Goal: Task Accomplishment & Management: Use online tool/utility

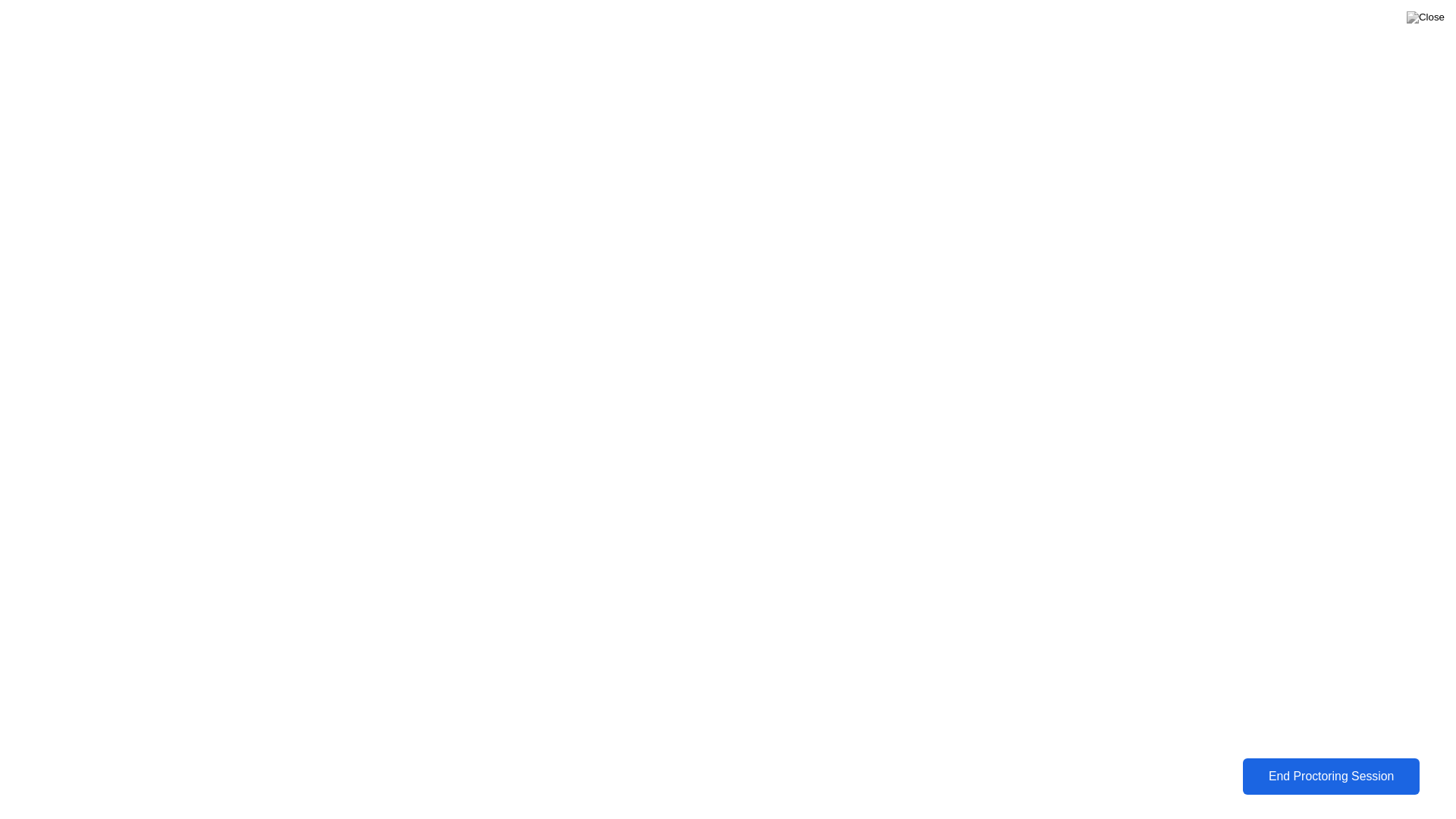
click at [1312, 779] on div "End Proctoring Session" at bounding box center [1331, 777] width 169 height 13
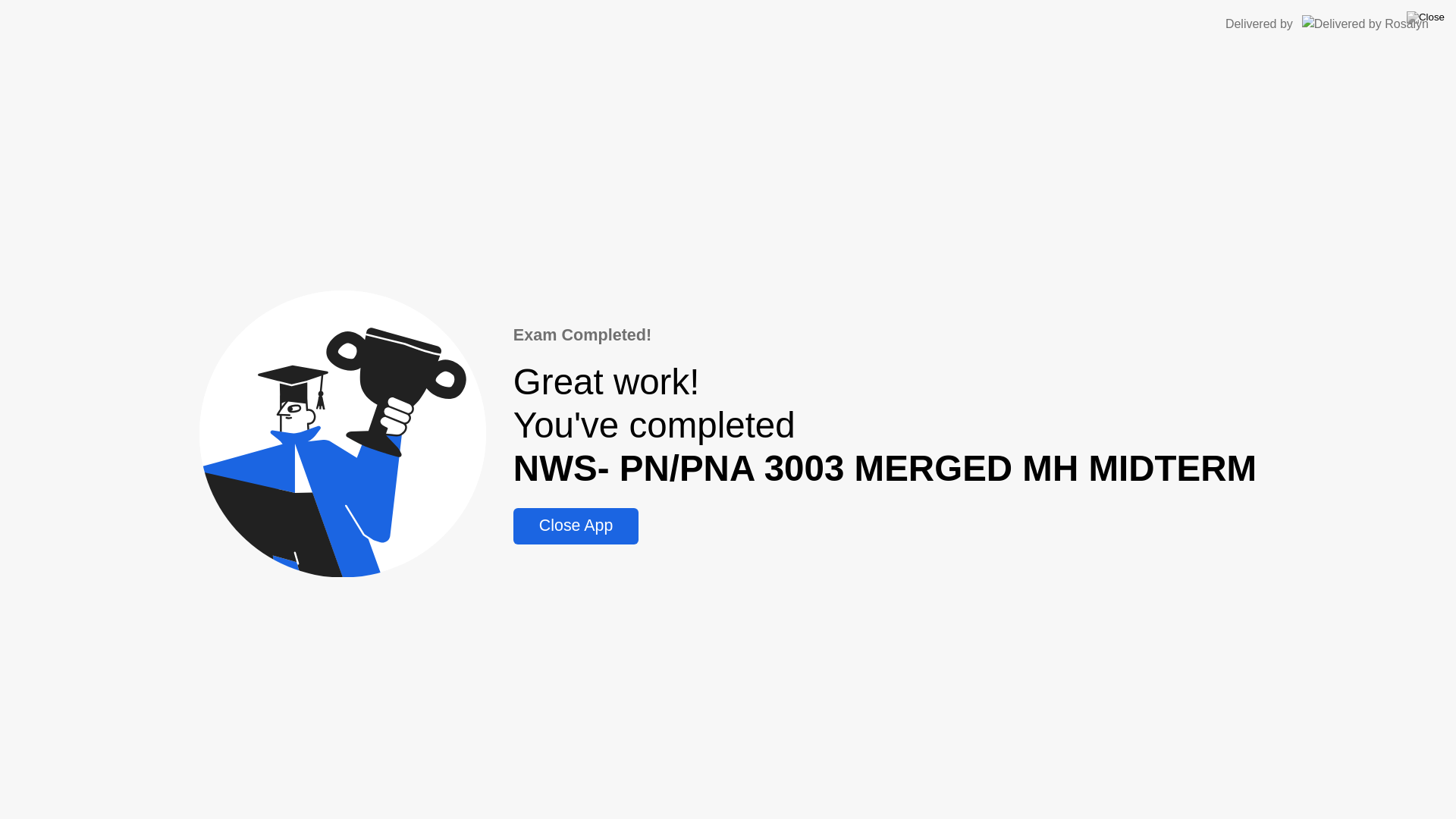
click at [612, 523] on div "Close App" at bounding box center [576, 526] width 116 height 19
